Goal: Information Seeking & Learning: Learn about a topic

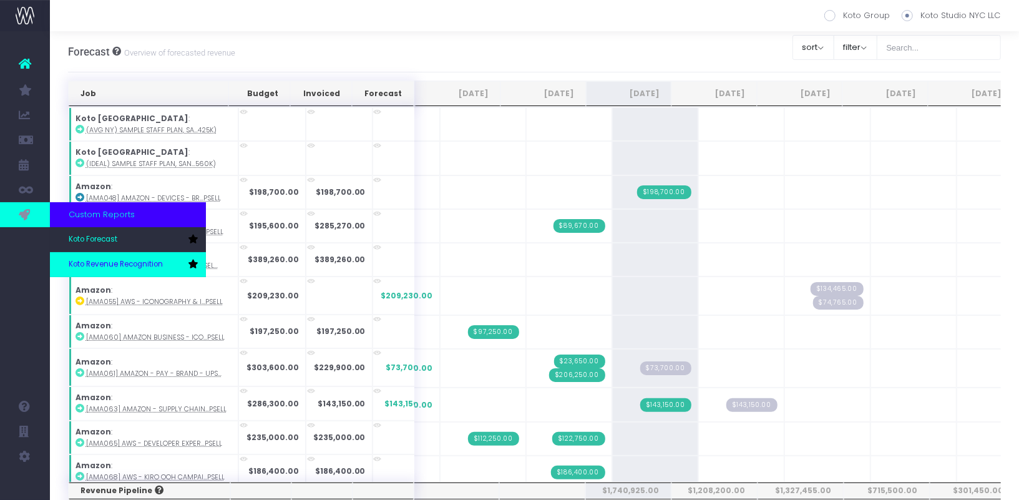
click at [99, 264] on span "Koto Revenue Recognition" at bounding box center [116, 264] width 94 height 11
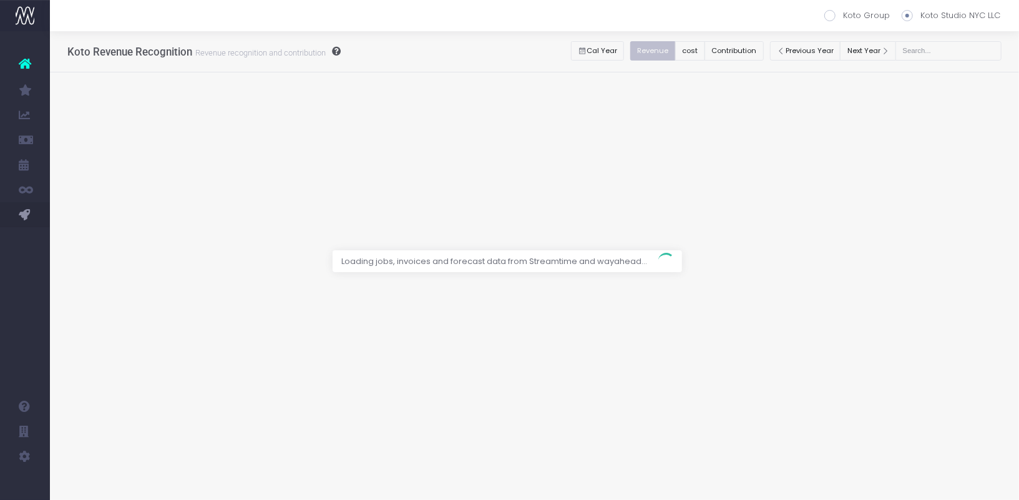
click at [750, 51] on div at bounding box center [509, 250] width 1019 height 500
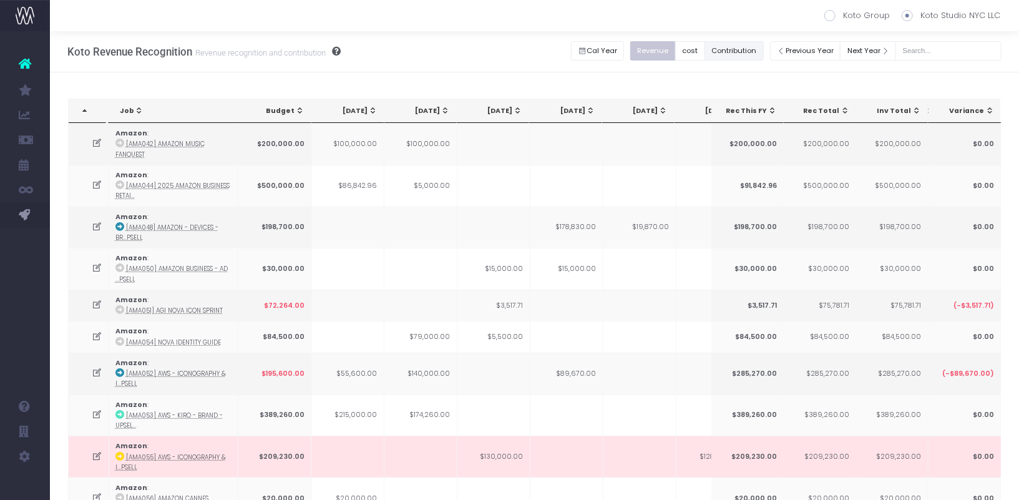
click at [750, 51] on button "Contribution" at bounding box center [733, 50] width 59 height 19
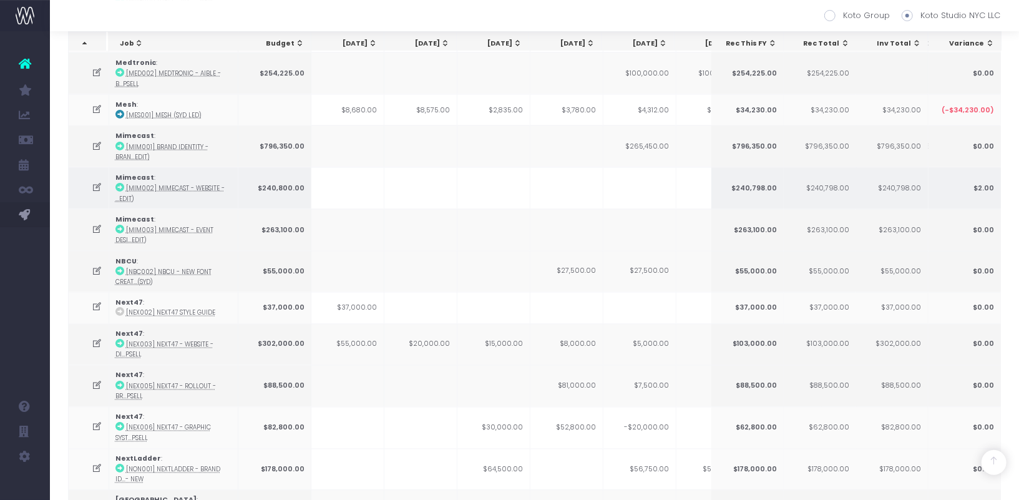
scroll to position [1654, 0]
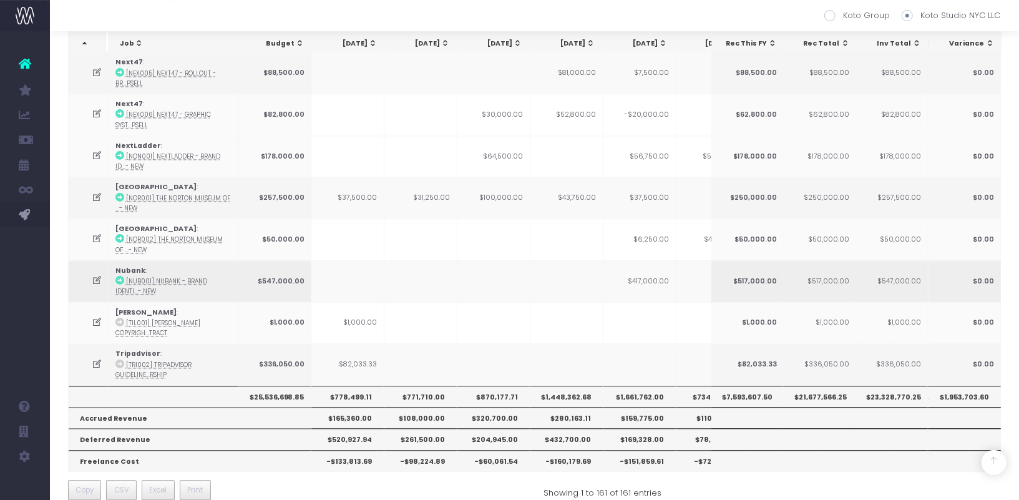
click at [428, 276] on td at bounding box center [420, 281] width 73 height 42
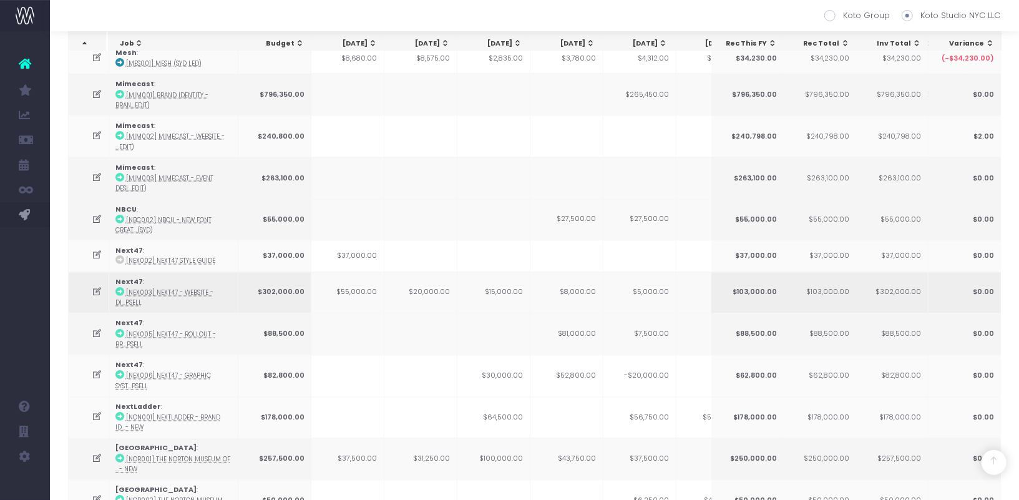
click at [584, 277] on td "$8,000.00" at bounding box center [566, 293] width 73 height 42
click at [89, 283] on td at bounding box center [89, 293] width 41 height 42
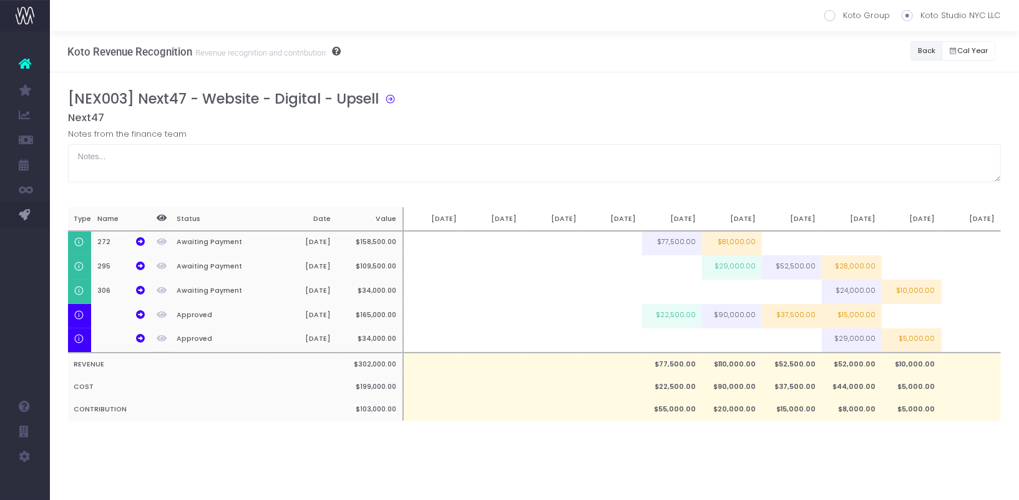
click at [928, 50] on button "Back" at bounding box center [926, 50] width 32 height 19
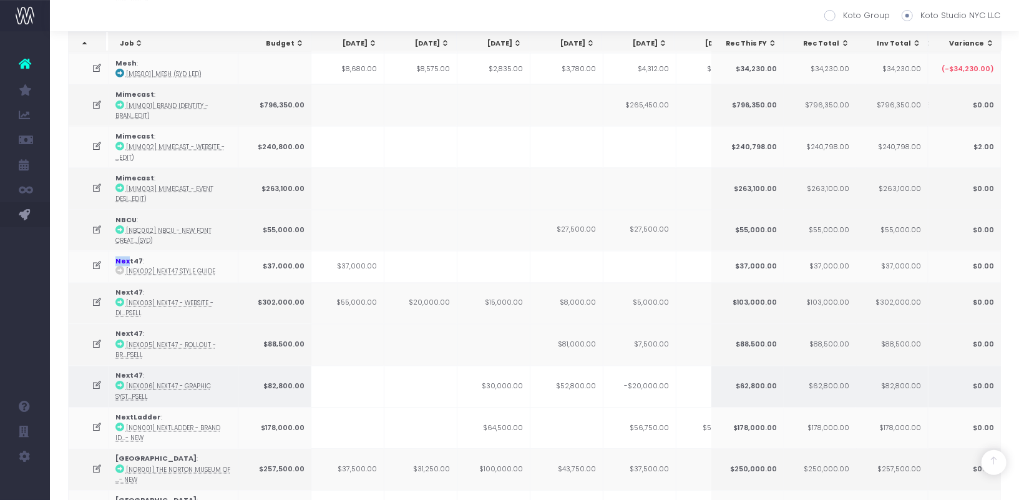
scroll to position [1405, 0]
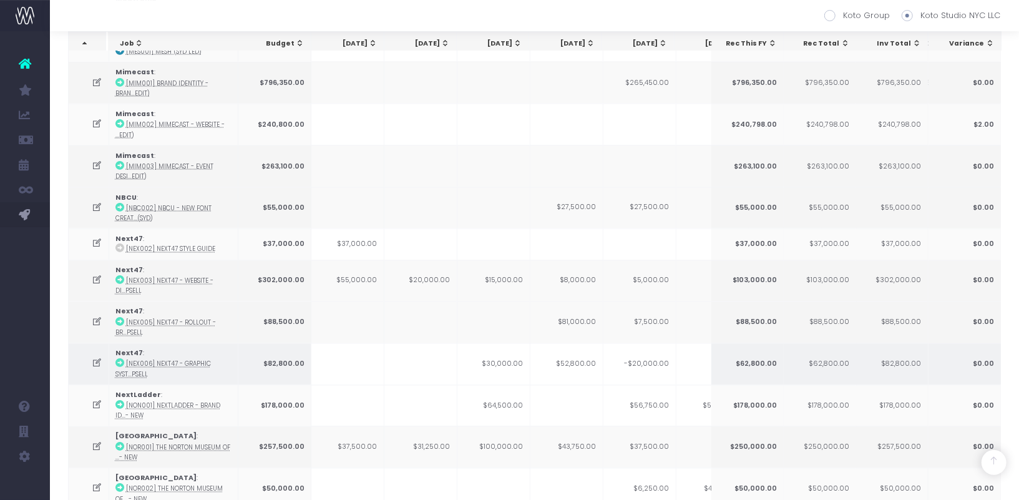
click at [97, 358] on icon at bounding box center [97, 363] width 11 height 11
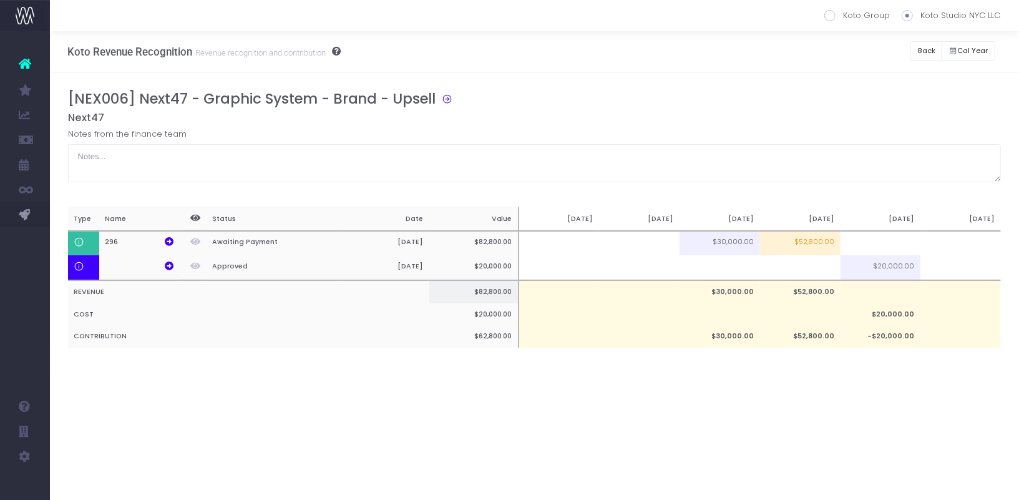
scroll to position [0, 0]
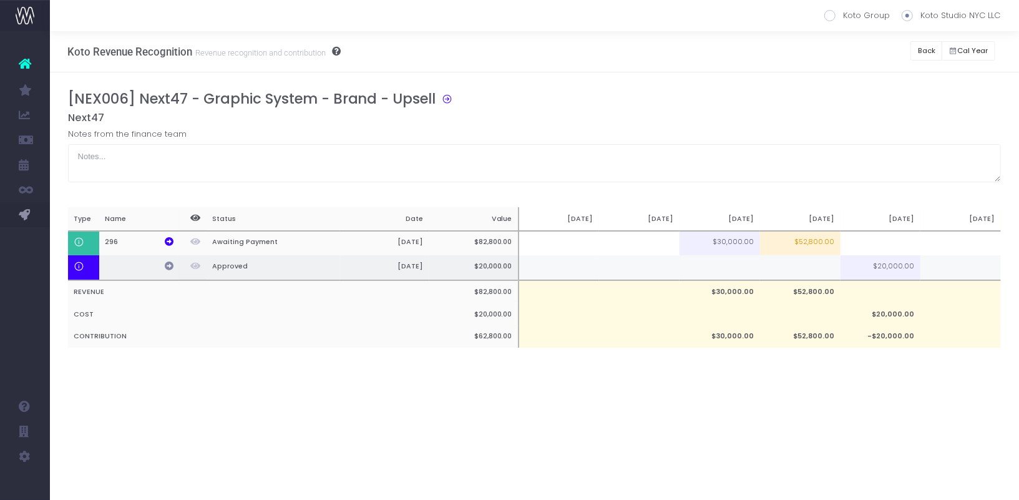
click at [170, 266] on icon at bounding box center [169, 265] width 9 height 9
click at [933, 47] on button "Back" at bounding box center [926, 50] width 32 height 19
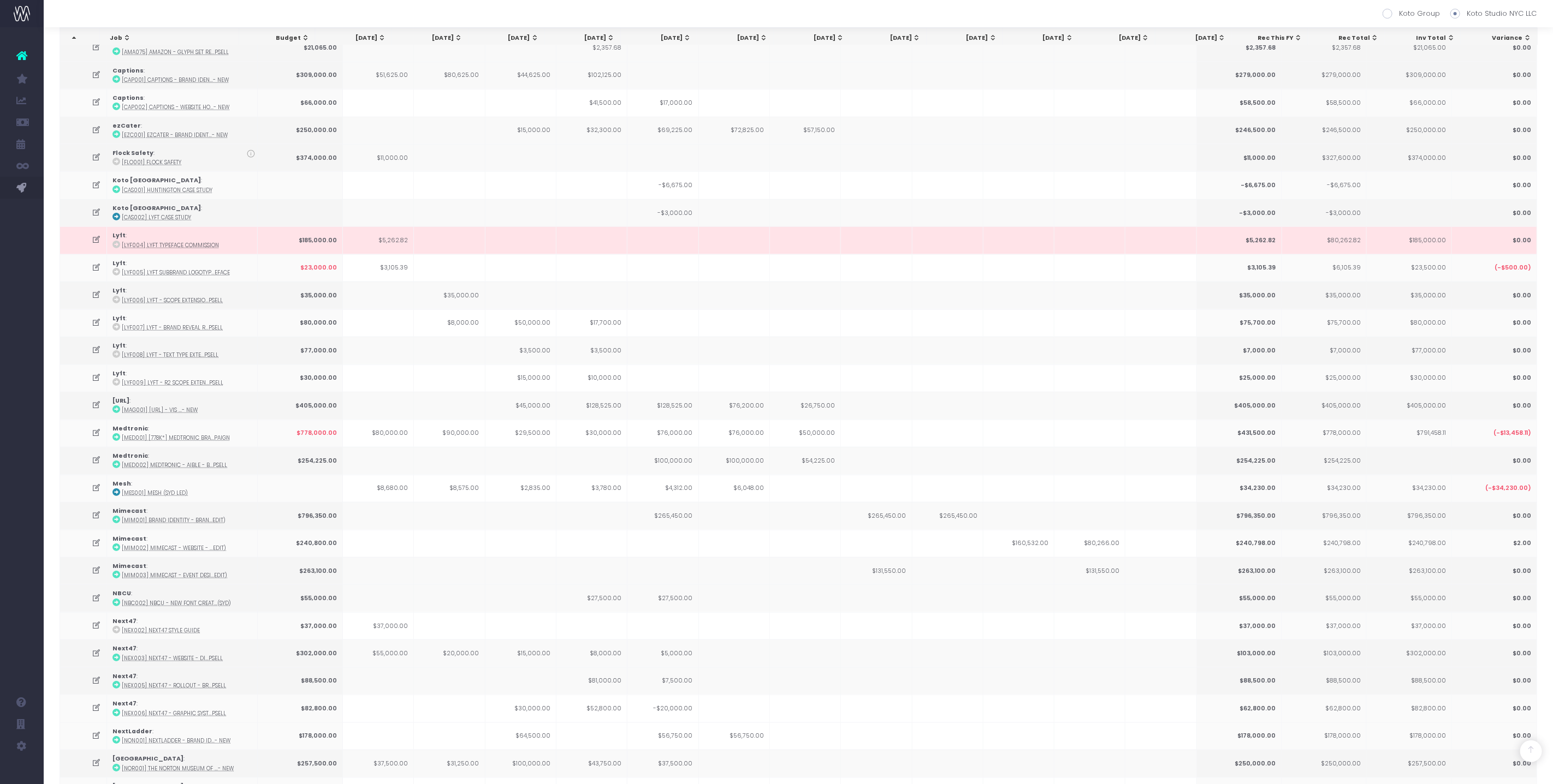
scroll to position [740, 0]
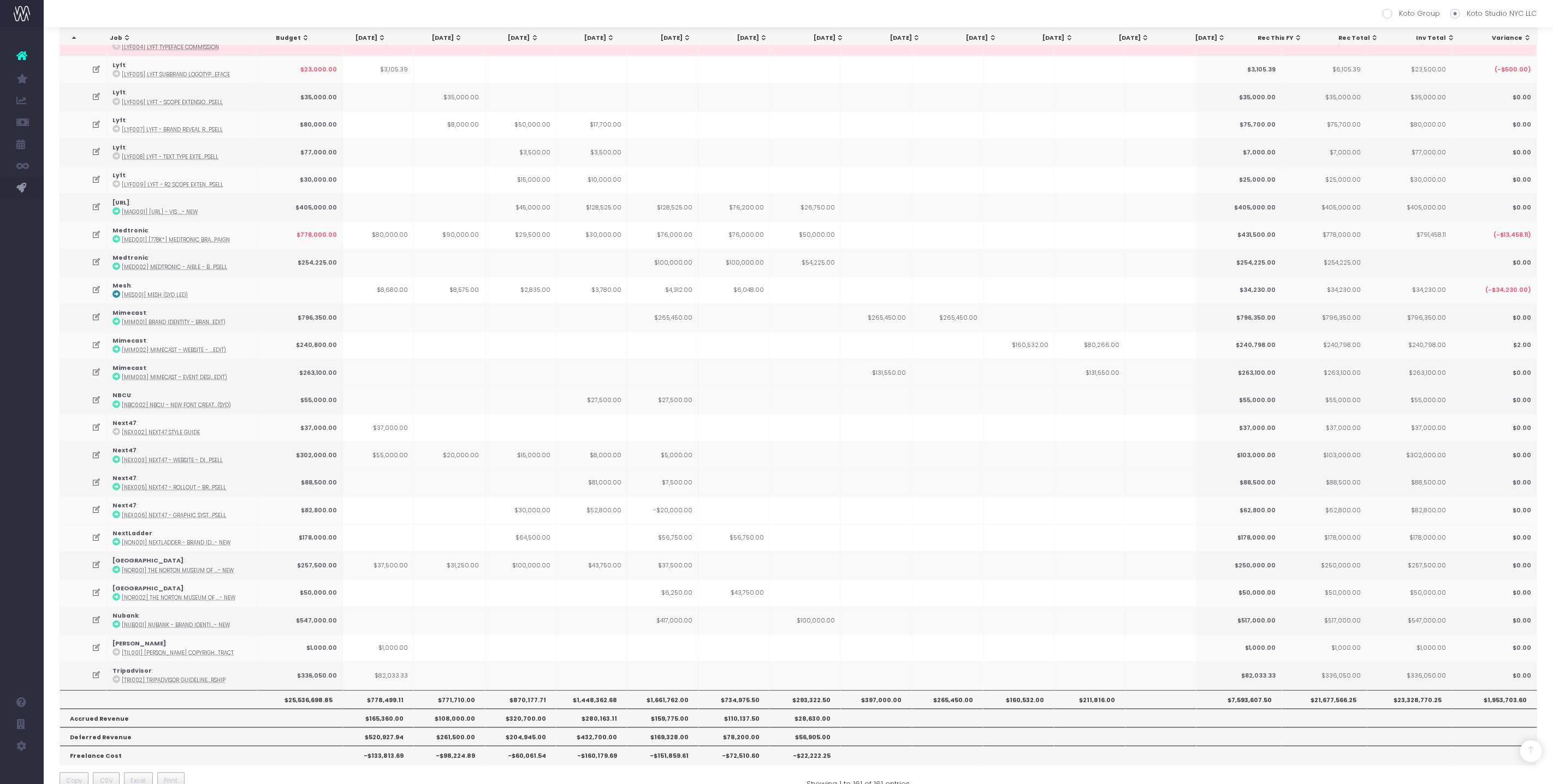
click at [605, 437] on th "$1,448,362.68" at bounding box center [592, 699] width 71 height 18
click at [713, 437] on td "$56,750.00" at bounding box center [734, 538] width 71 height 27
click at [645, 387] on td "$27,500.00" at bounding box center [663, 400] width 71 height 27
click at [98, 396] on icon at bounding box center [96, 400] width 10 height 10
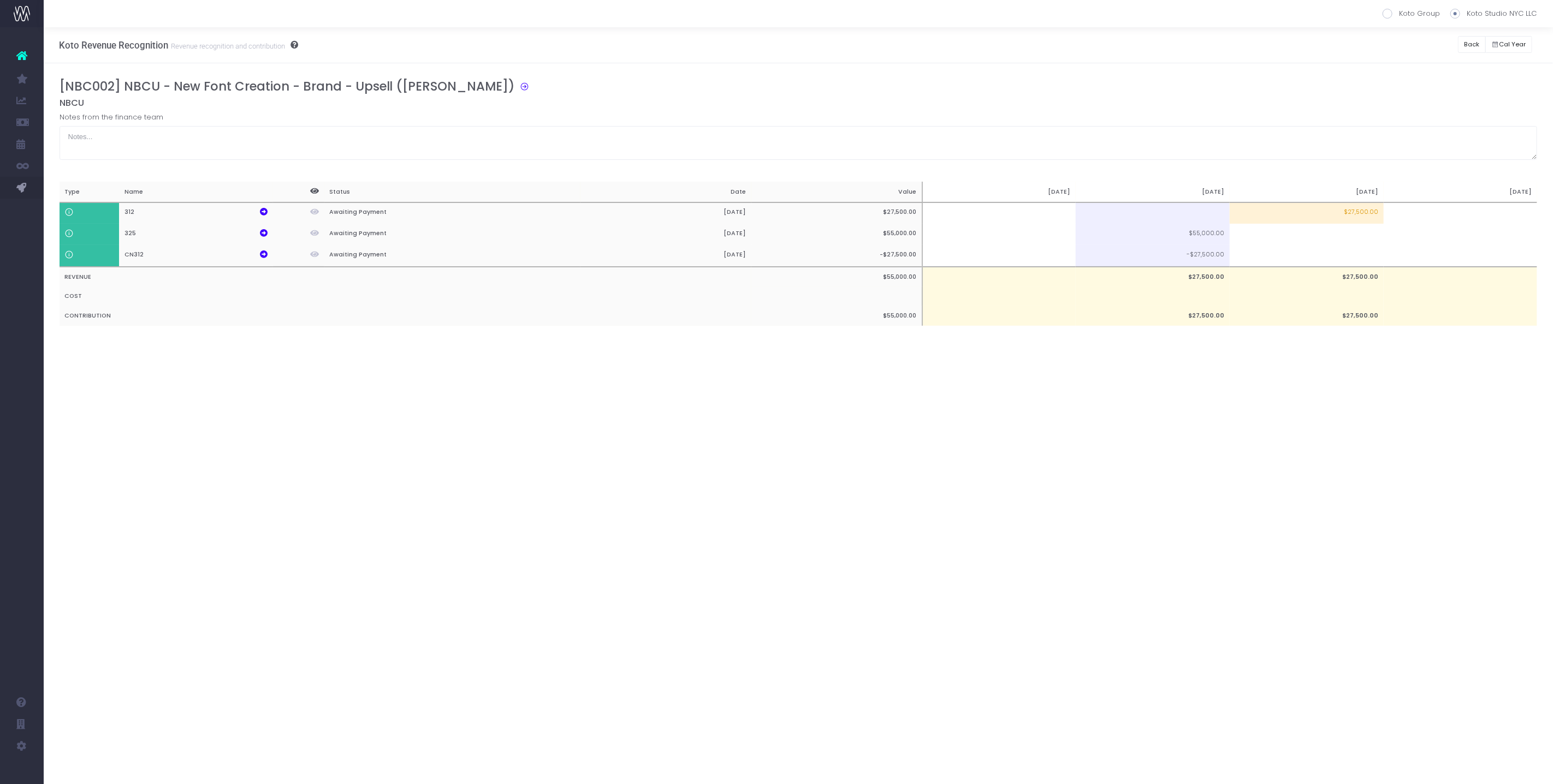
scroll to position [0, 0]
click at [891, 230] on td at bounding box center [1307, 234] width 154 height 21
click at [891, 209] on td "$27,500.00" at bounding box center [1307, 213] width 154 height 22
type input "$27,500.00"
click at [891, 157] on textarea at bounding box center [798, 143] width 1479 height 34
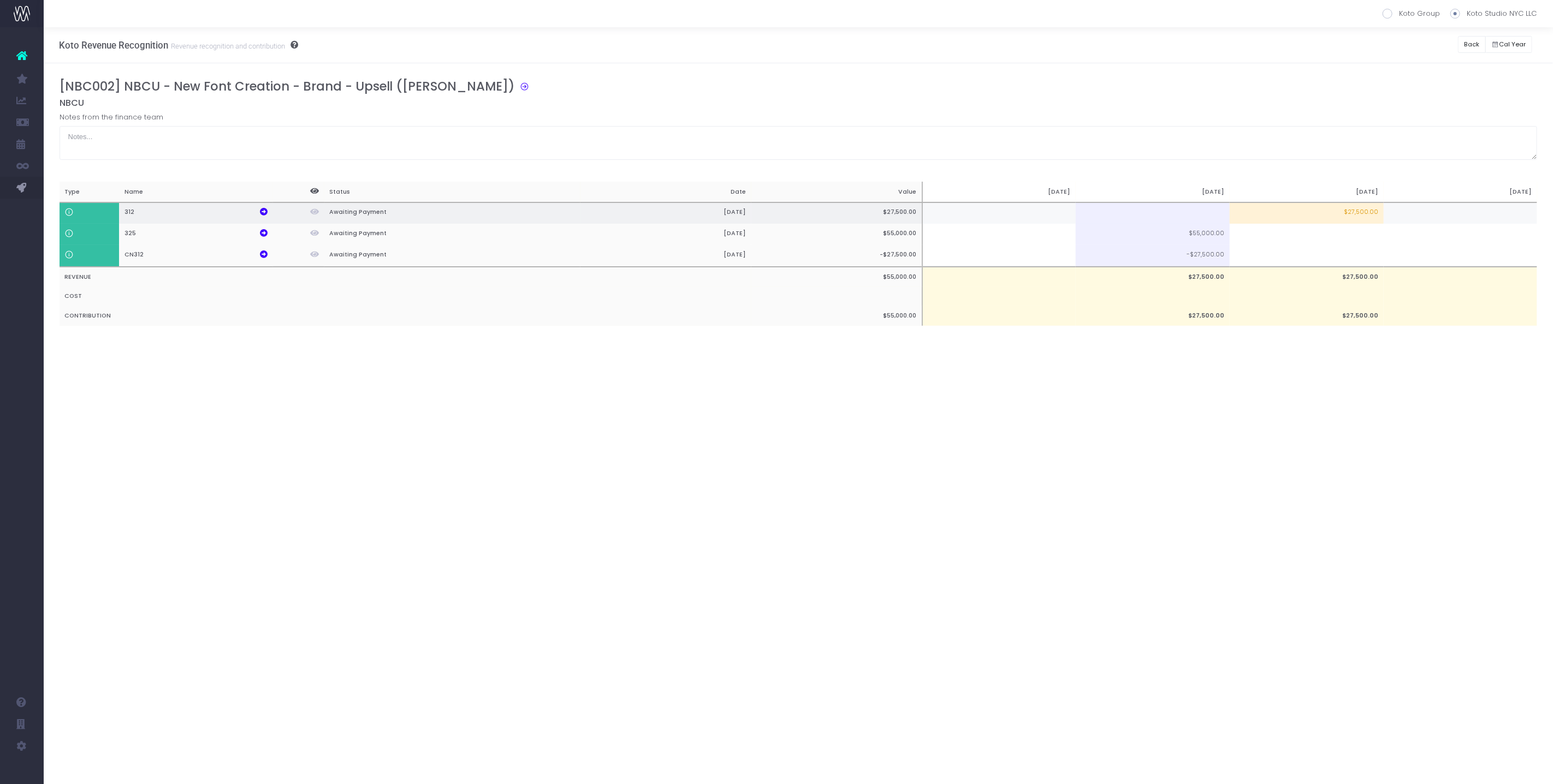
click at [891, 211] on td at bounding box center [1153, 213] width 154 height 22
click at [891, 206] on td "$27,500.00" at bounding box center [1307, 213] width 154 height 22
click at [891, 137] on textarea at bounding box center [798, 143] width 1479 height 34
click at [261, 253] on icon at bounding box center [264, 254] width 8 height 8
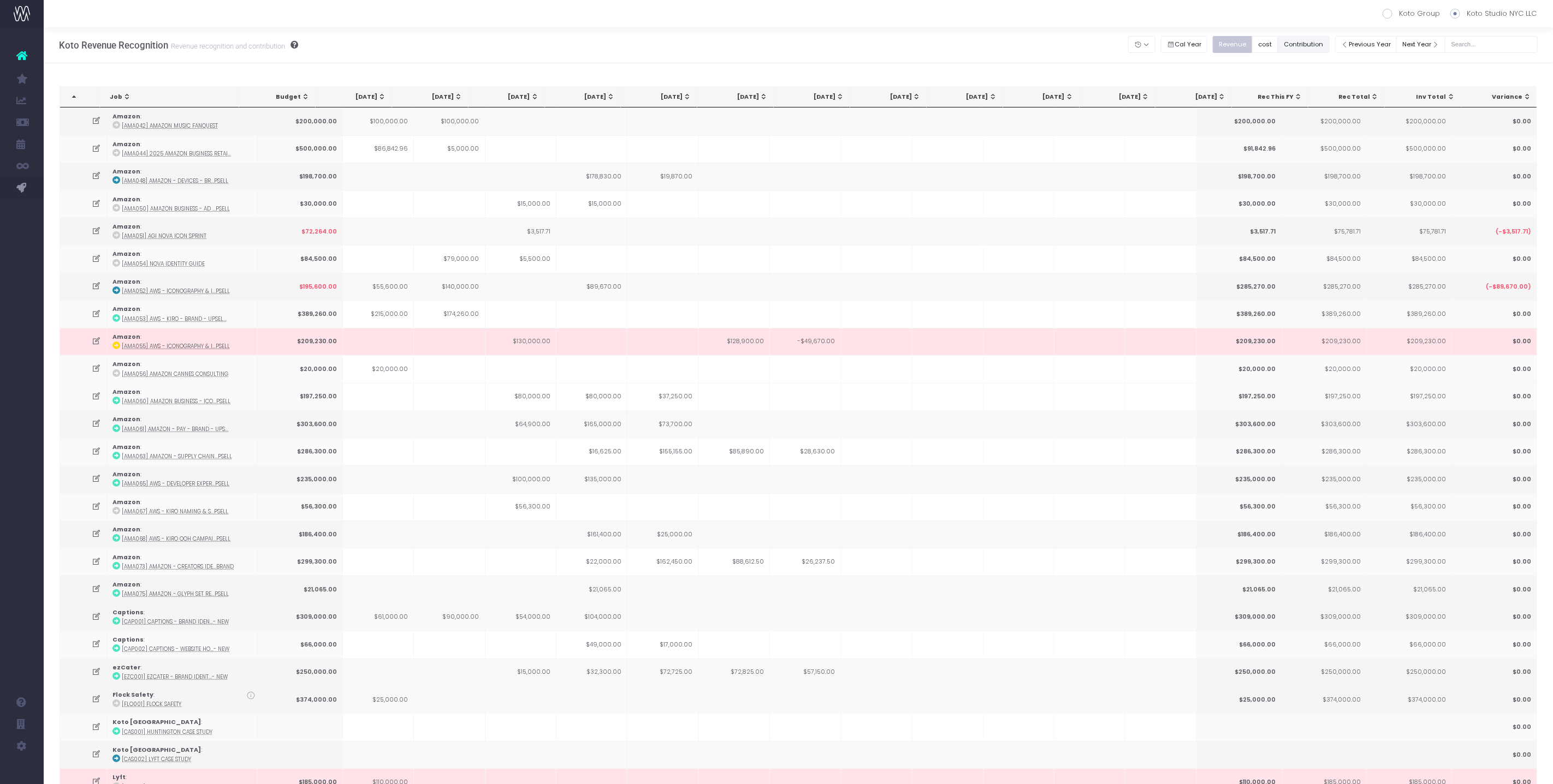
click at [1302, 44] on button "Contribution" at bounding box center [1304, 44] width 52 height 17
click at [1240, 46] on button "Revenue" at bounding box center [1233, 44] width 40 height 17
click at [1325, 41] on button "Contribution" at bounding box center [1304, 44] width 52 height 17
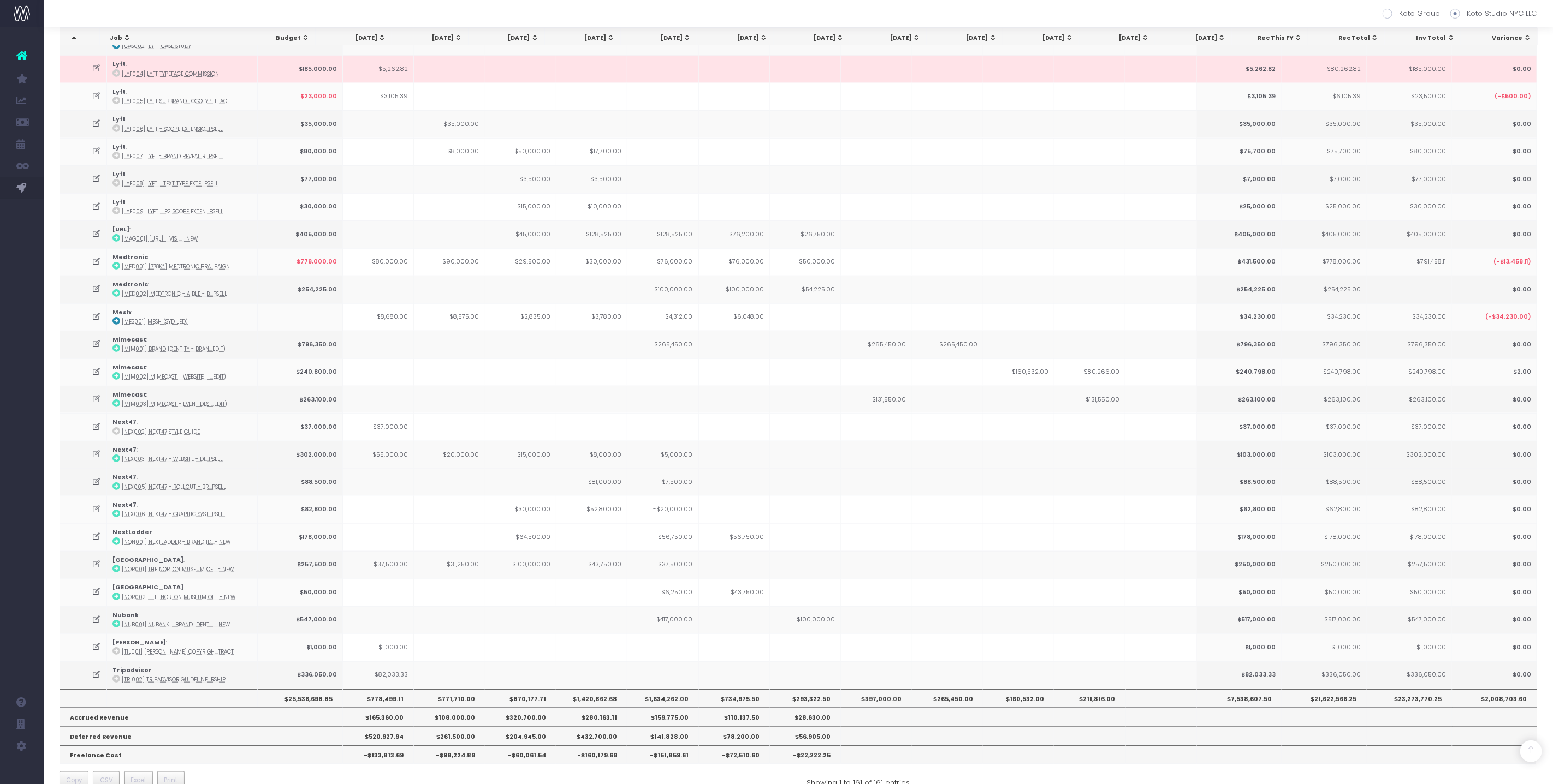
scroll to position [713, 0]
click at [603, 690] on th "$1,420,862.68" at bounding box center [592, 698] width 71 height 18
